Goal: Book appointment/travel/reservation

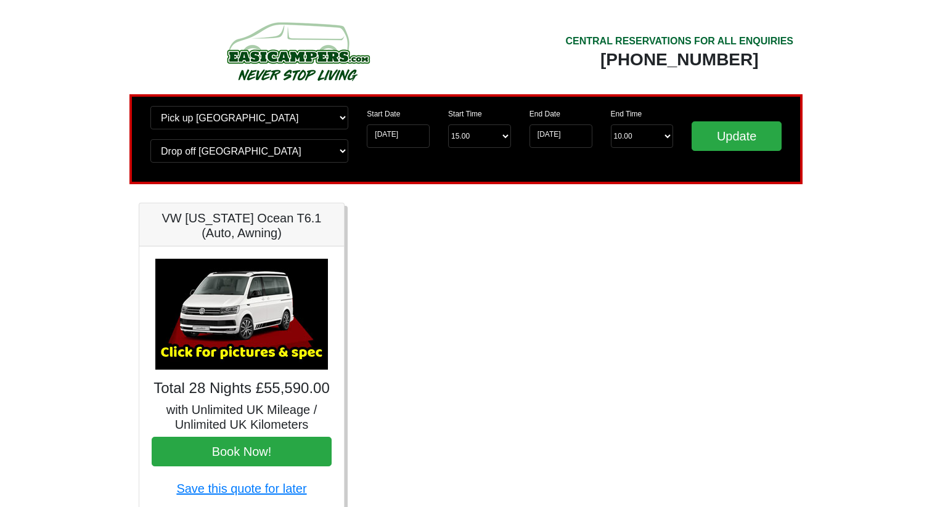
scroll to position [2, 0]
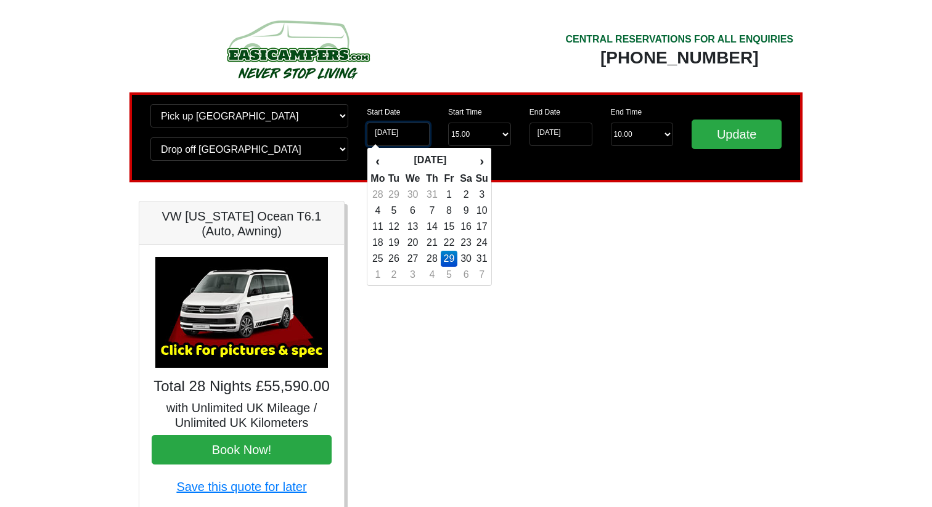
click at [404, 140] on input "[DATE]" at bounding box center [398, 134] width 63 height 23
click at [585, 134] on input "[DATE]" at bounding box center [561, 134] width 63 height 23
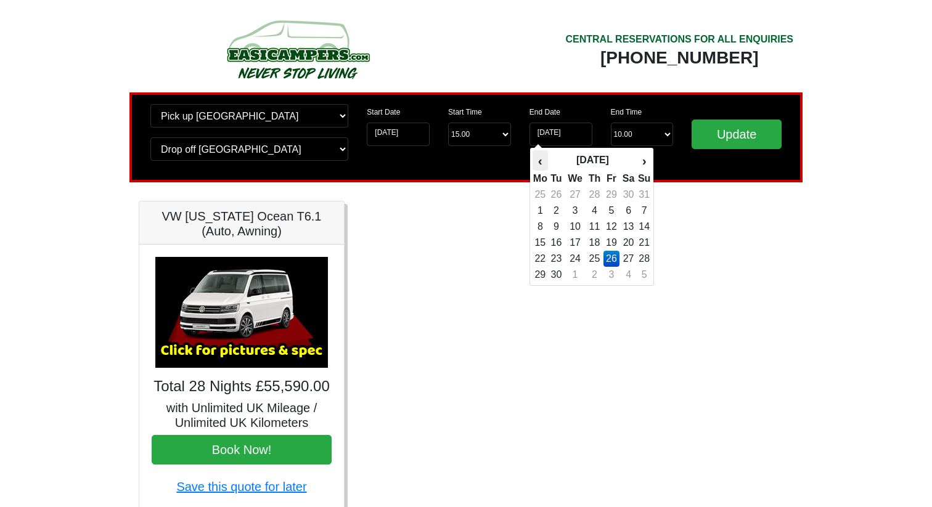
click at [542, 160] on th "‹" at bounding box center [540, 160] width 15 height 21
click at [647, 163] on th "›" at bounding box center [645, 160] width 14 height 21
click at [613, 212] on td "5" at bounding box center [612, 211] width 17 height 16
type input "[DATE]"
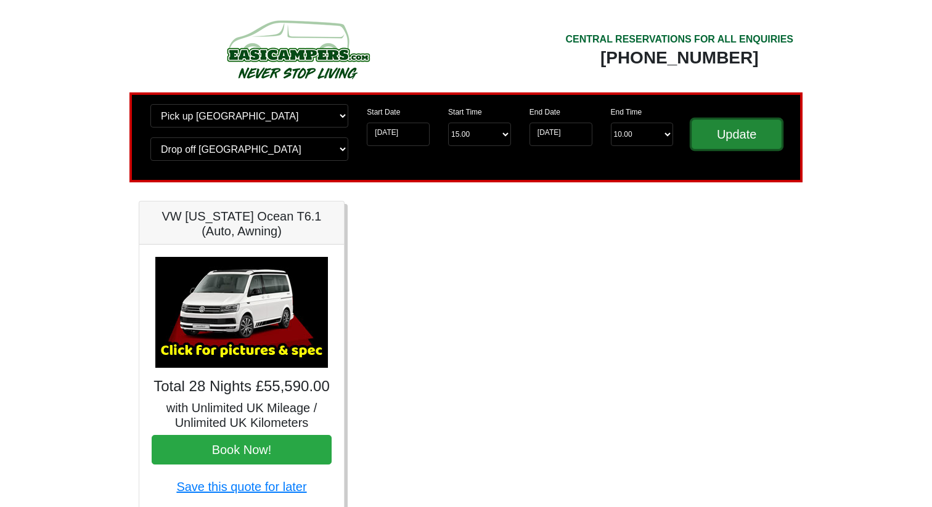
click at [713, 135] on input "Update" at bounding box center [737, 135] width 90 height 30
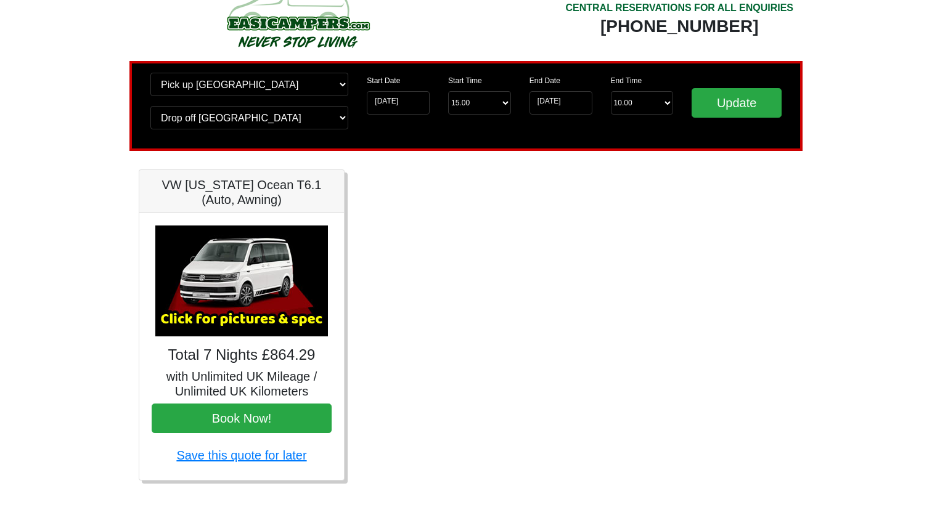
scroll to position [55, 0]
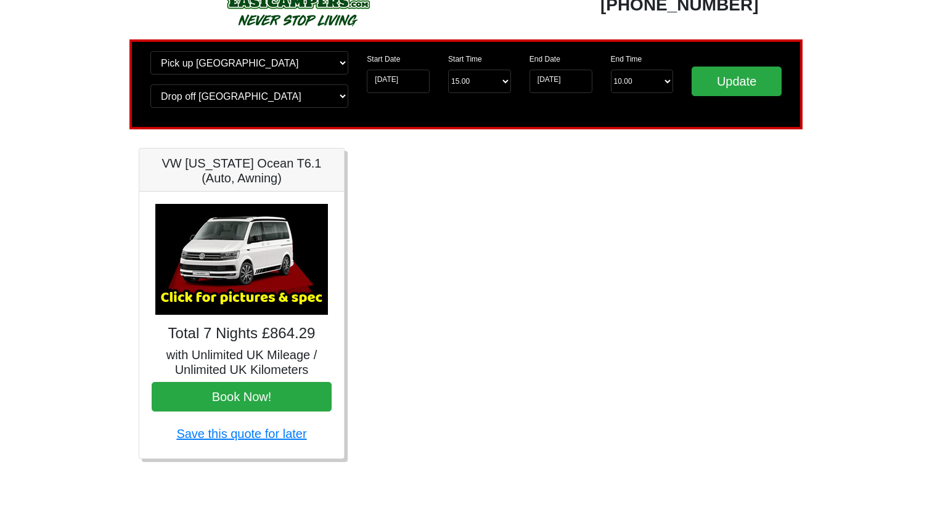
click at [293, 285] on img at bounding box center [241, 259] width 173 height 111
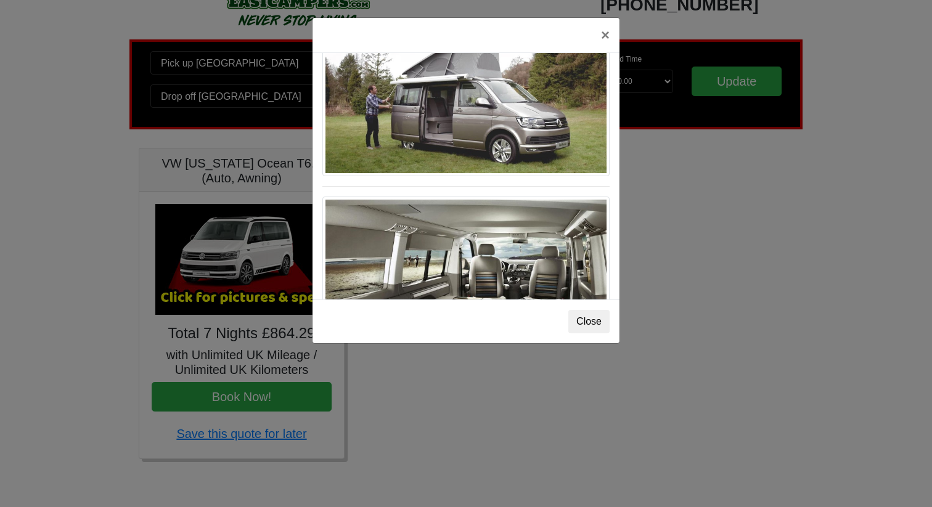
scroll to position [1376, 0]
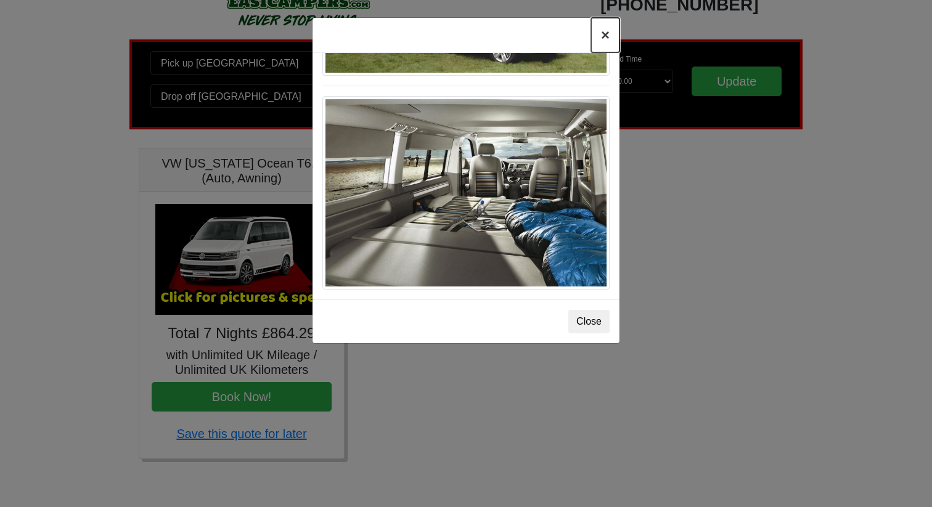
click at [607, 31] on button "×" at bounding box center [605, 35] width 28 height 35
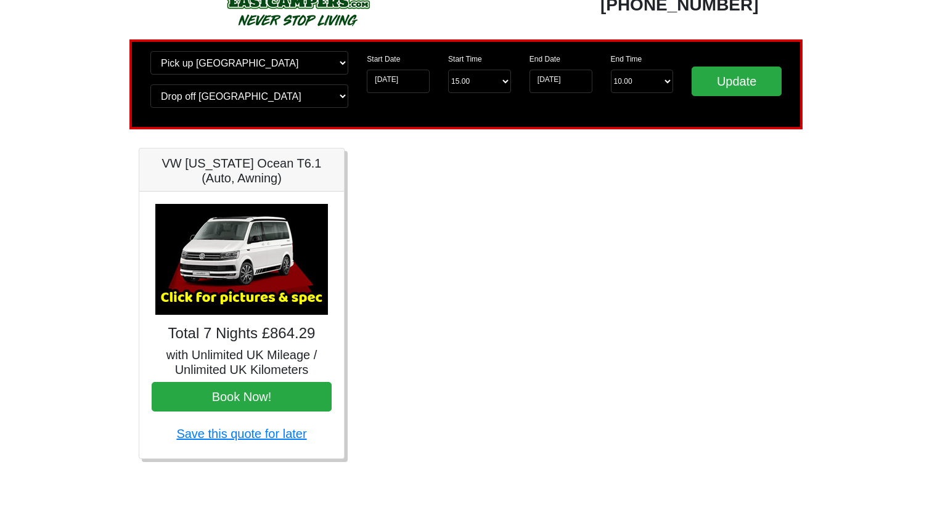
scroll to position [0, 0]
